Goal: Transaction & Acquisition: Purchase product/service

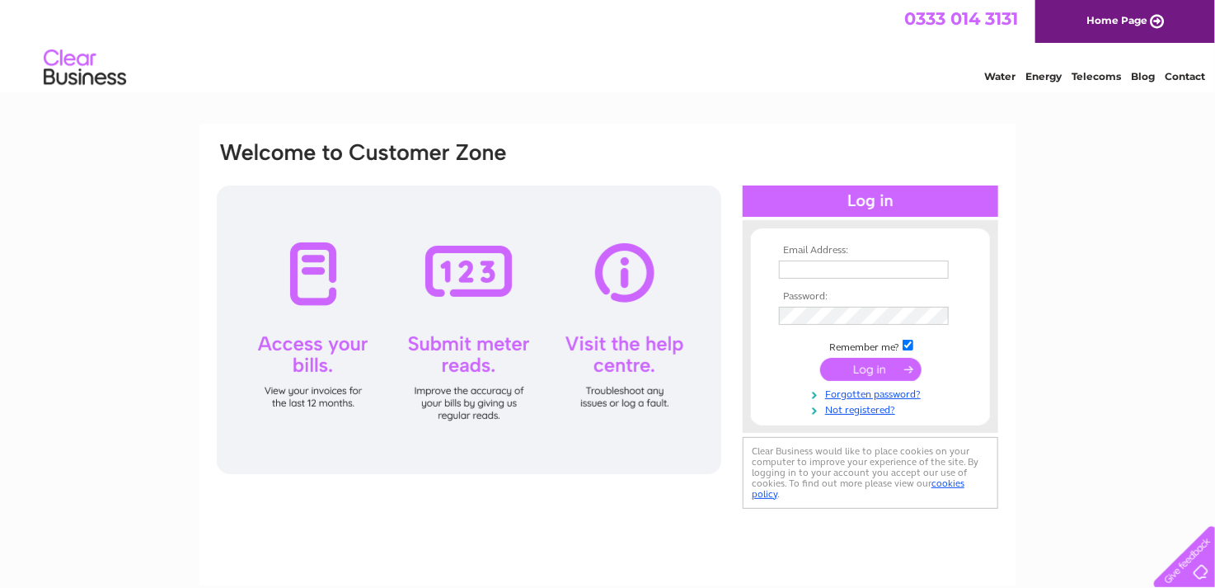
type input "julie@jprecruit.co.uk"
click at [865, 366] on input "submit" at bounding box center [870, 369] width 101 height 23
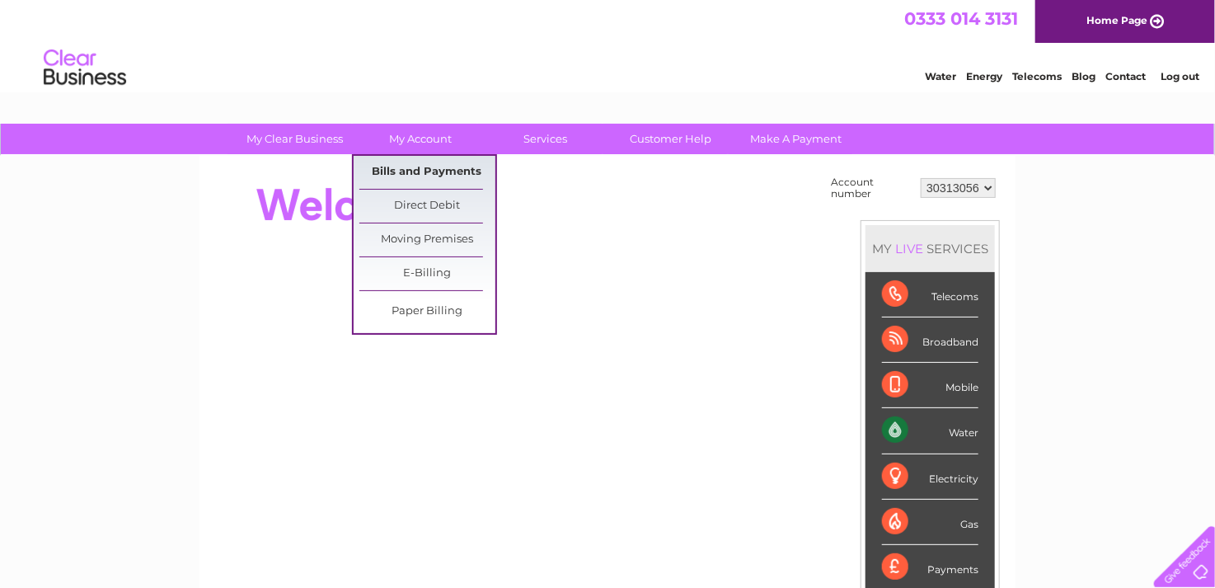
click at [395, 164] on link "Bills and Payments" at bounding box center [427, 172] width 136 height 33
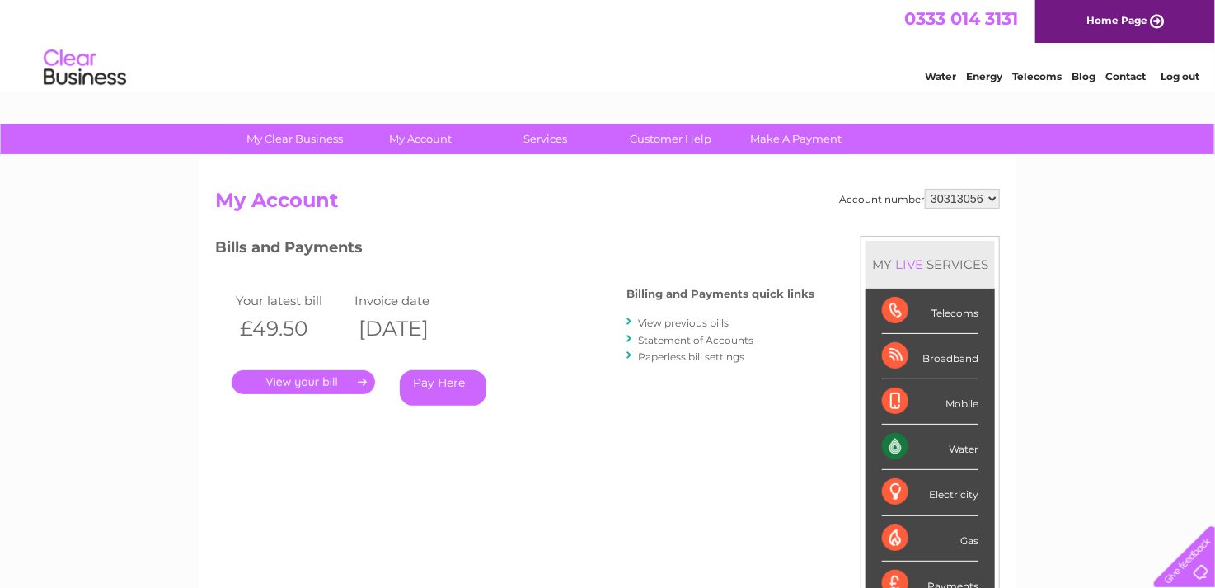
click at [446, 385] on link "Pay Here" at bounding box center [443, 387] width 87 height 35
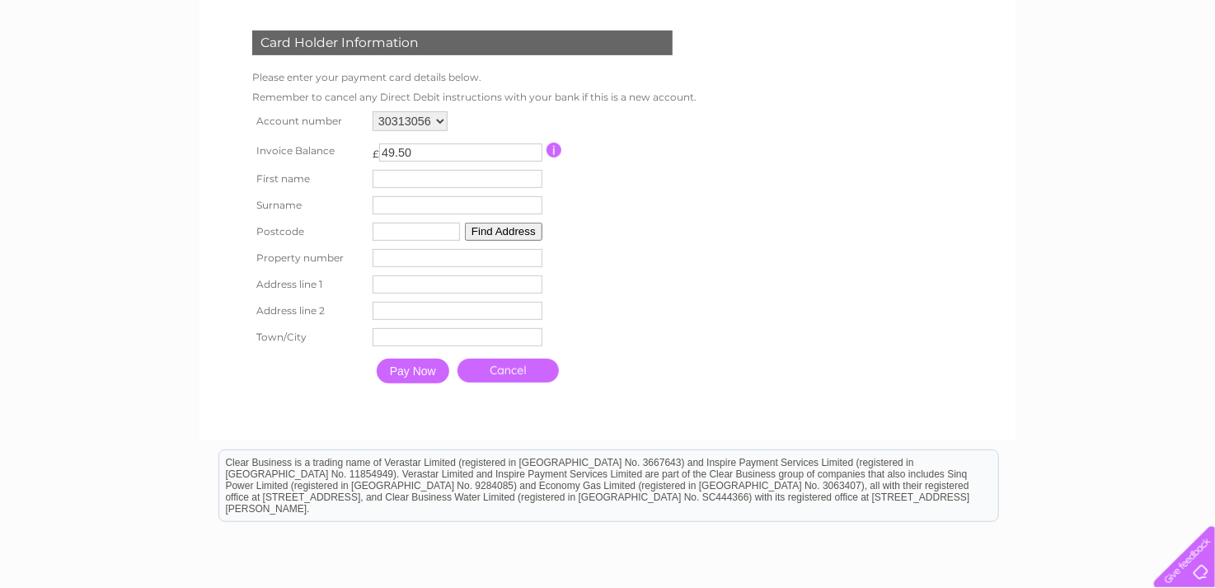
scroll to position [247, 0]
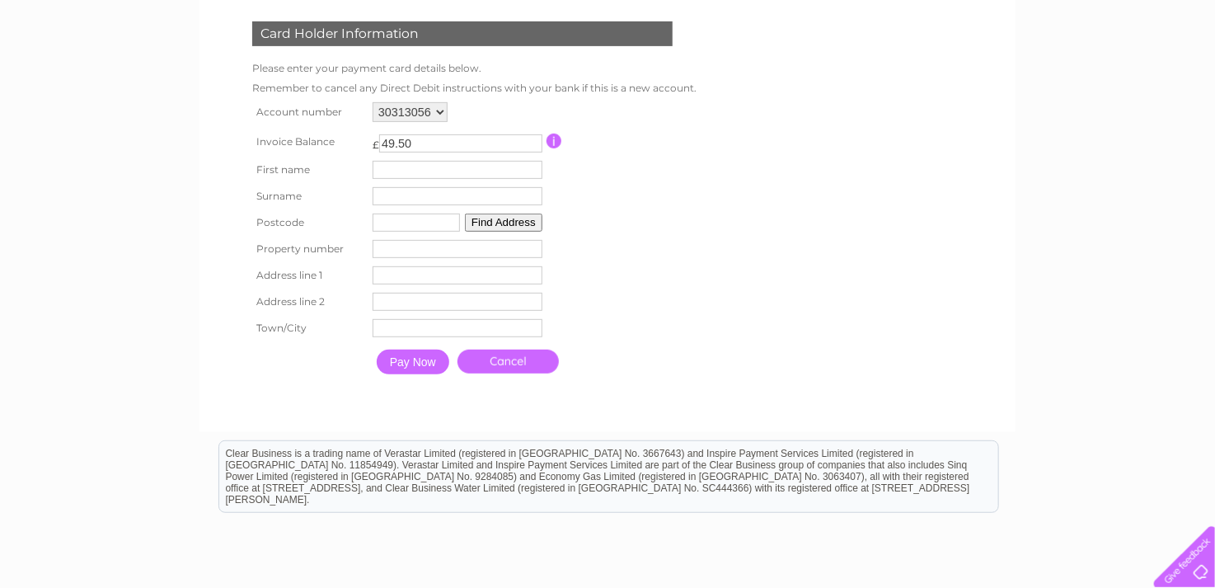
click at [416, 177] on input "text" at bounding box center [458, 170] width 170 height 18
type input "[PERSON_NAME]"
type input "Pickles"
type input "M34 6DD"
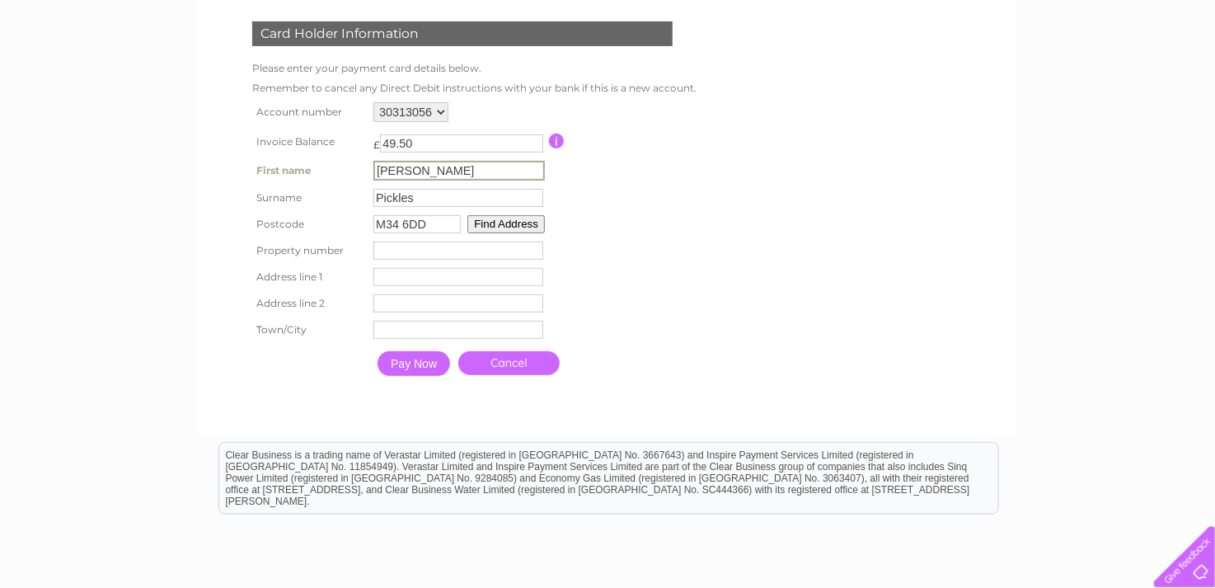
type input "83"
drag, startPoint x: 439, startPoint y: 222, endPoint x: 349, endPoint y: 213, distance: 89.5
click at [349, 213] on tr "Postcode M34 6DD Find Address" at bounding box center [470, 222] width 445 height 26
type input "M34 5JX"
click at [489, 226] on button "Find Address" at bounding box center [503, 222] width 77 height 18
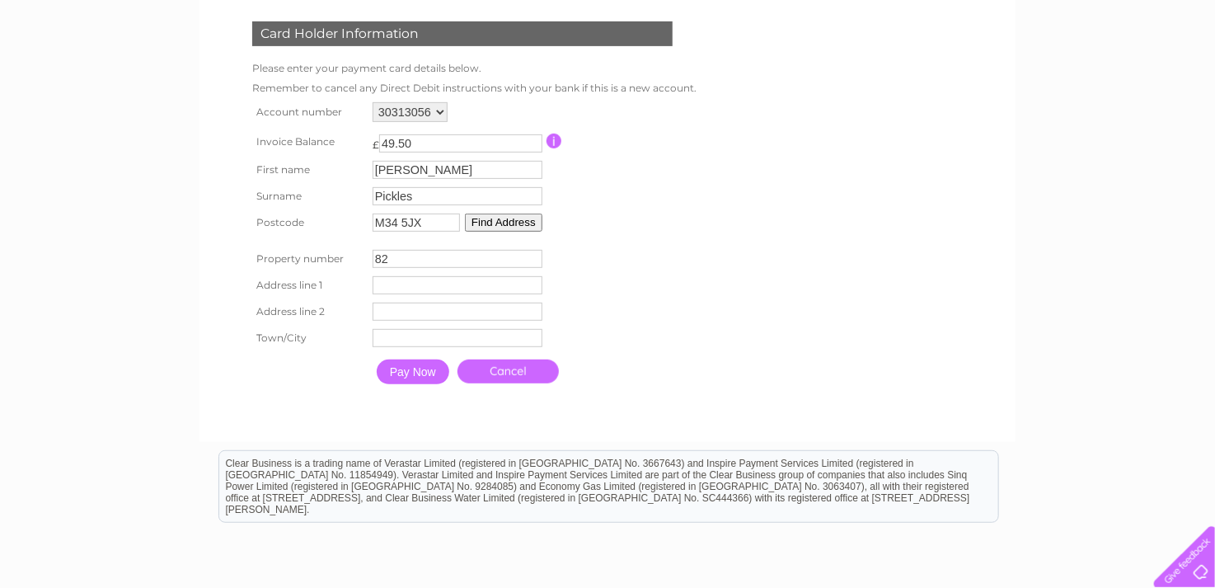
click at [528, 263] on input "82" at bounding box center [458, 259] width 170 height 18
drag, startPoint x: 415, startPoint y: 253, endPoint x: 327, endPoint y: 213, distance: 97.0
click at [321, 250] on tr "Property number 82 Property Number" at bounding box center [470, 259] width 445 height 26
type input "24"
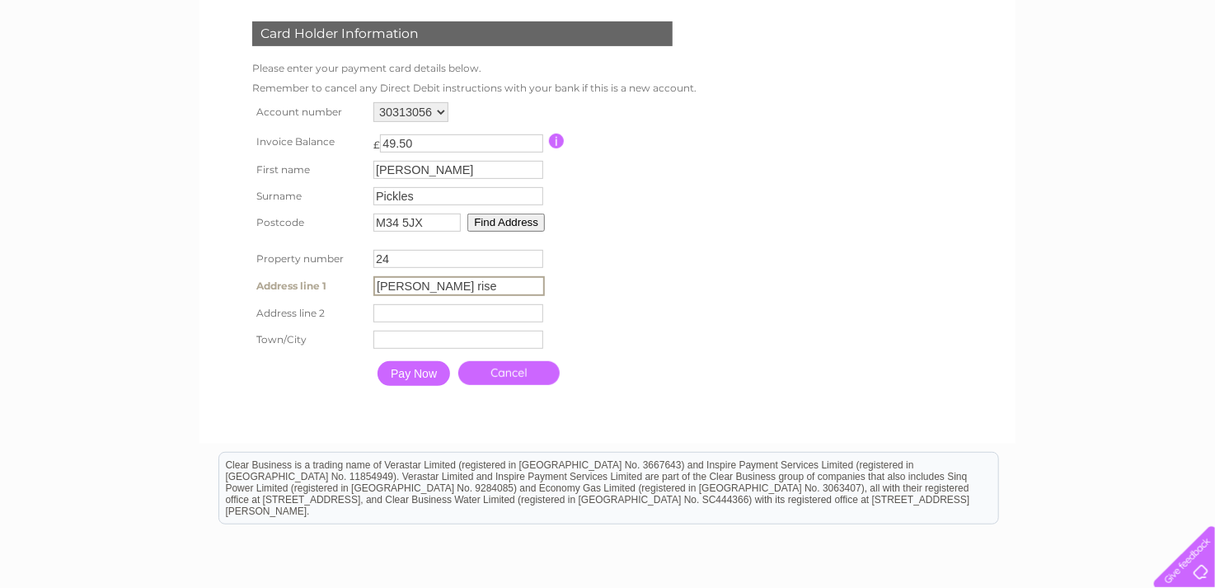
type input "[PERSON_NAME] rise"
type input "audenshaw"
type input "[GEOGRAPHIC_DATA]"
click at [408, 374] on input "Pay Now" at bounding box center [413, 371] width 73 height 25
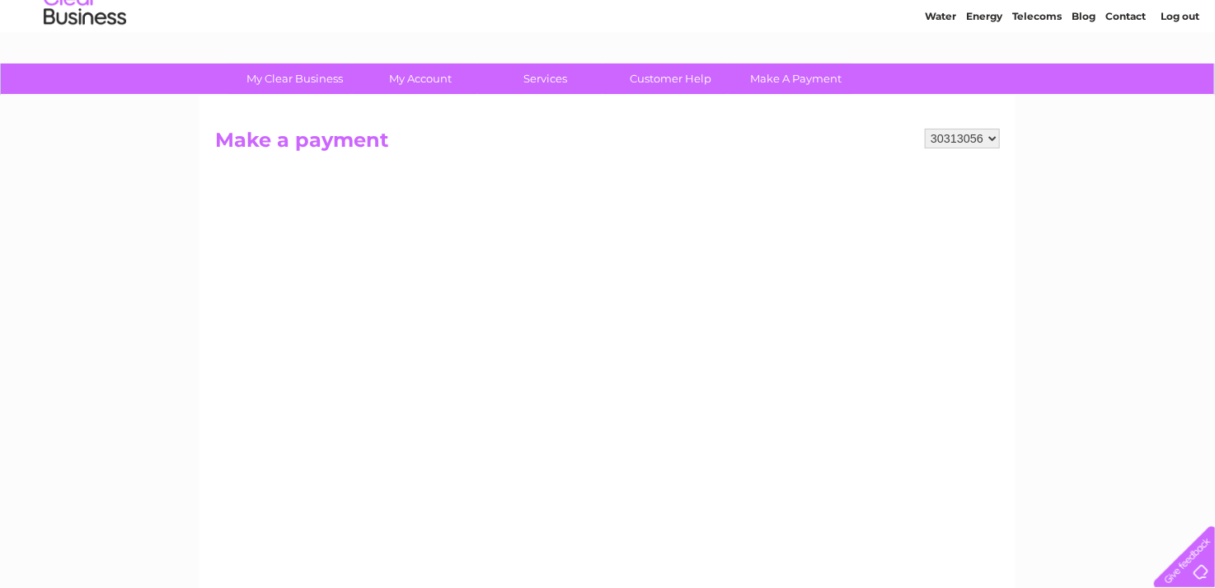
scroll to position [0, 0]
